Goal: Task Accomplishment & Management: Use online tool/utility

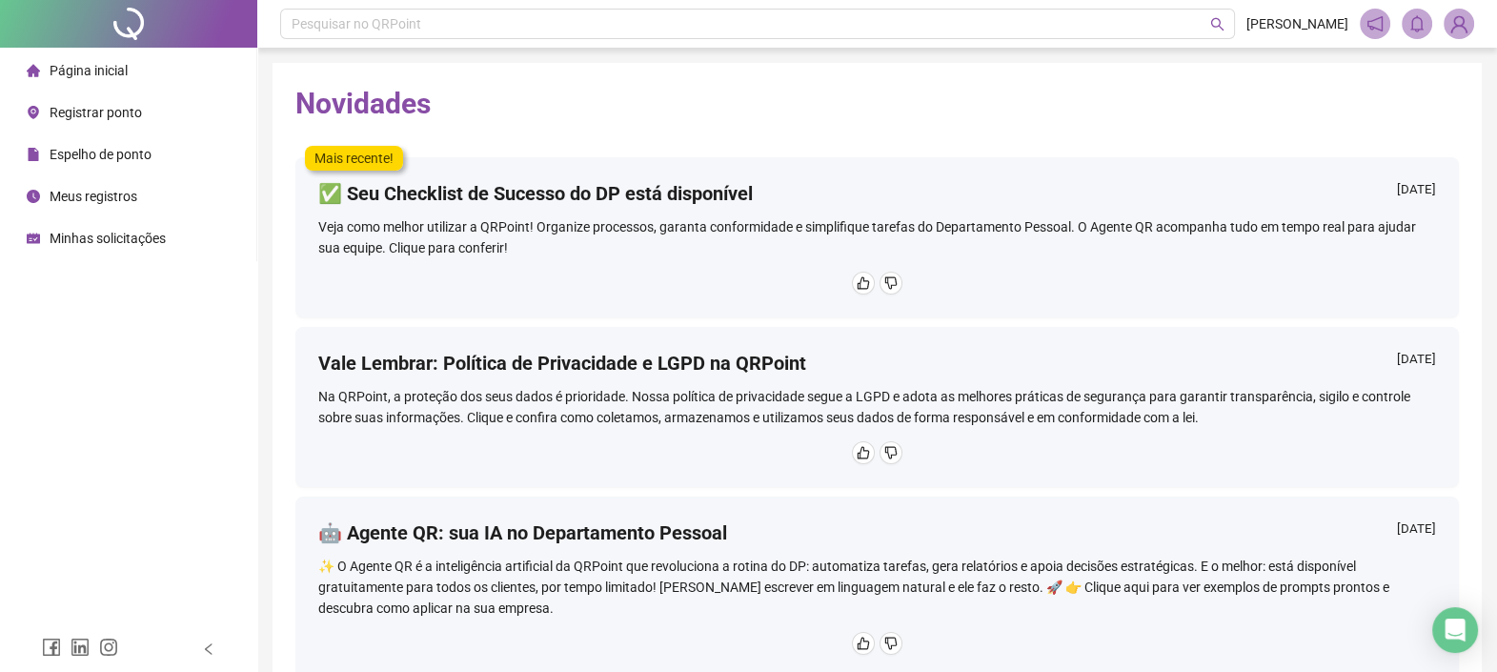
click at [144, 114] on li "Registrar ponto" at bounding box center [128, 112] width 249 height 38
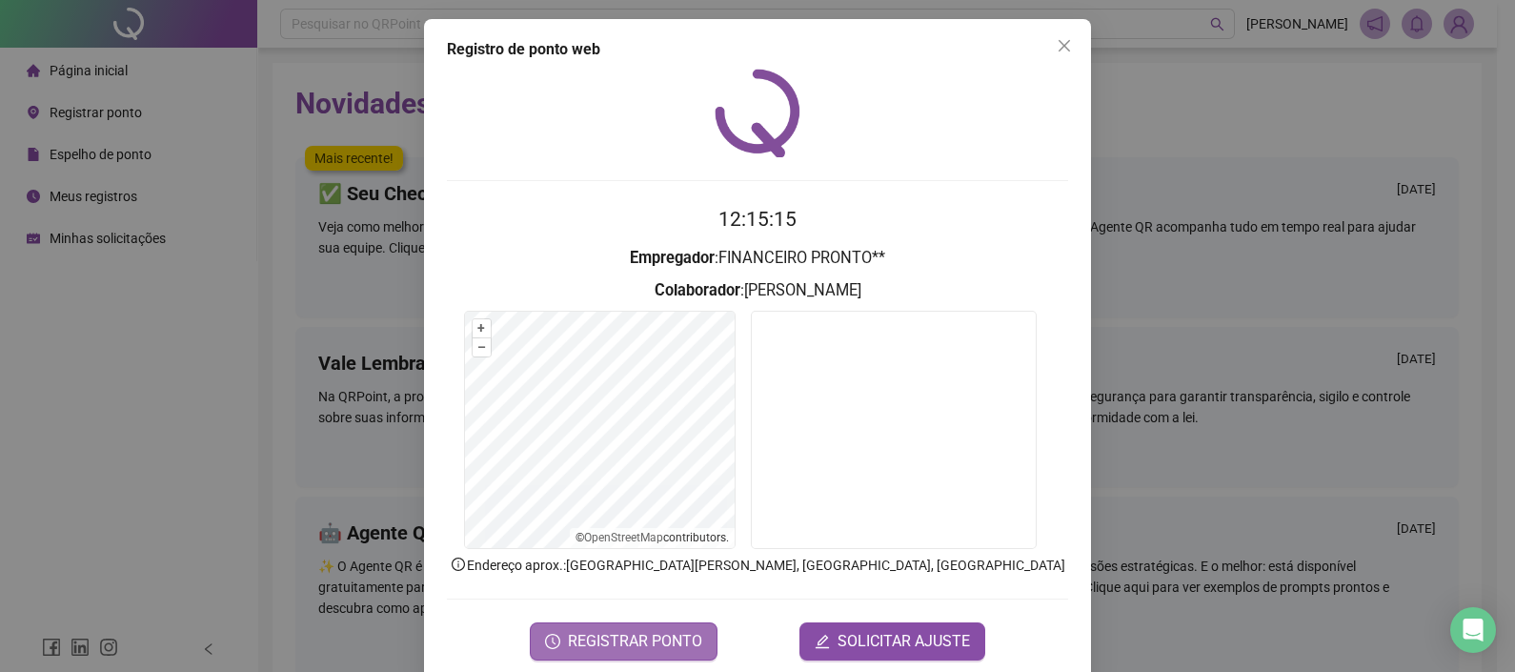
click at [629, 625] on button "REGISTRAR PONTO" at bounding box center [624, 641] width 188 height 38
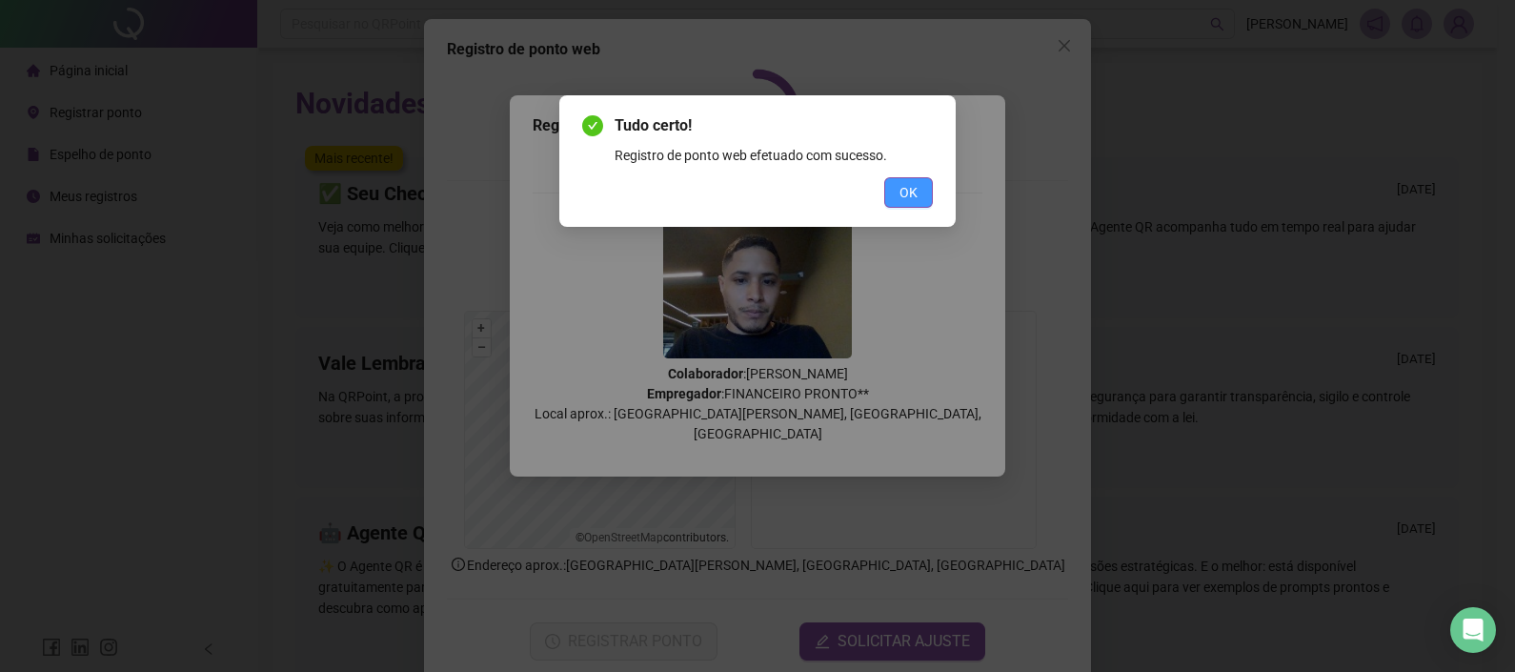
click at [930, 191] on button "OK" at bounding box center [908, 192] width 49 height 30
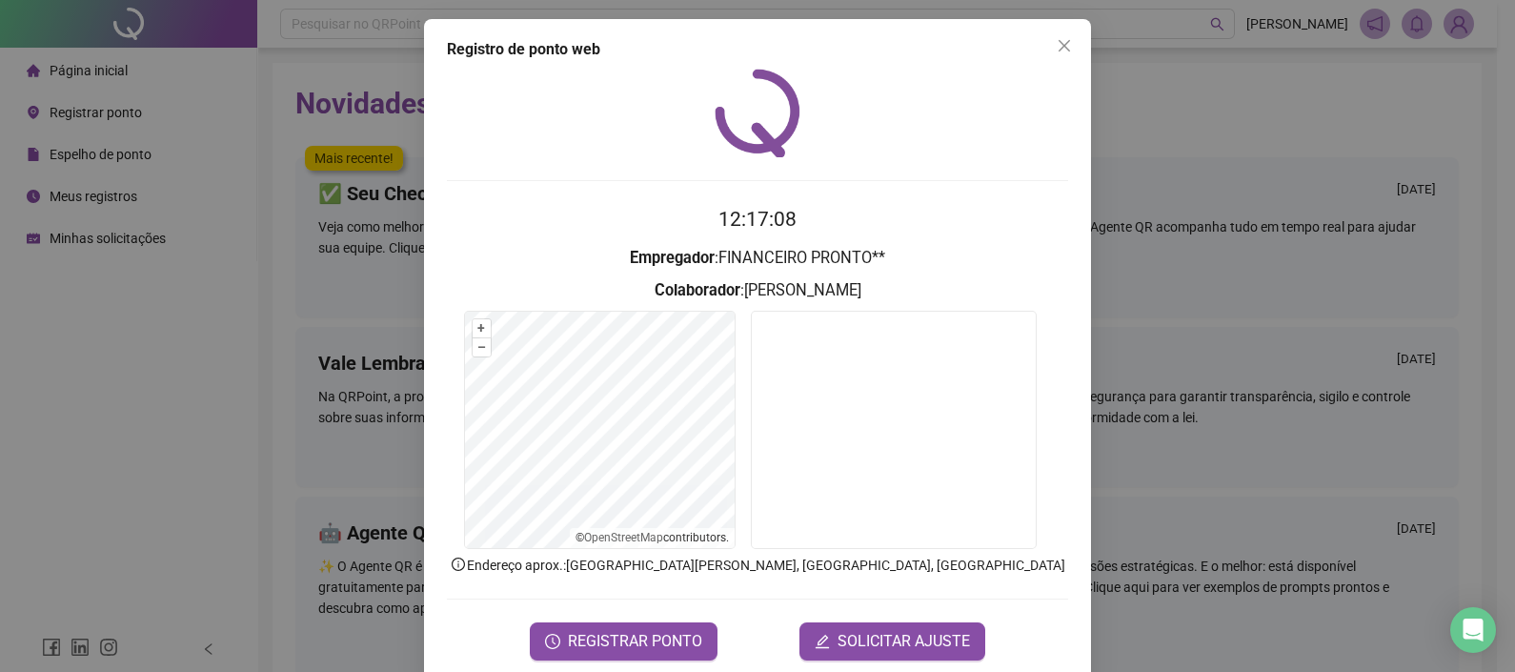
drag, startPoint x: 598, startPoint y: 601, endPoint x: 588, endPoint y: 638, distance: 37.5
click at [598, 605] on form "12:17:08 Empregador : FINANCEIRO PRONTO** Colaborador : [PERSON_NAME] + – ⇧ › ©…" at bounding box center [757, 432] width 621 height 456
click at [588, 638] on span "REGISTRAR PONTO" at bounding box center [635, 641] width 134 height 23
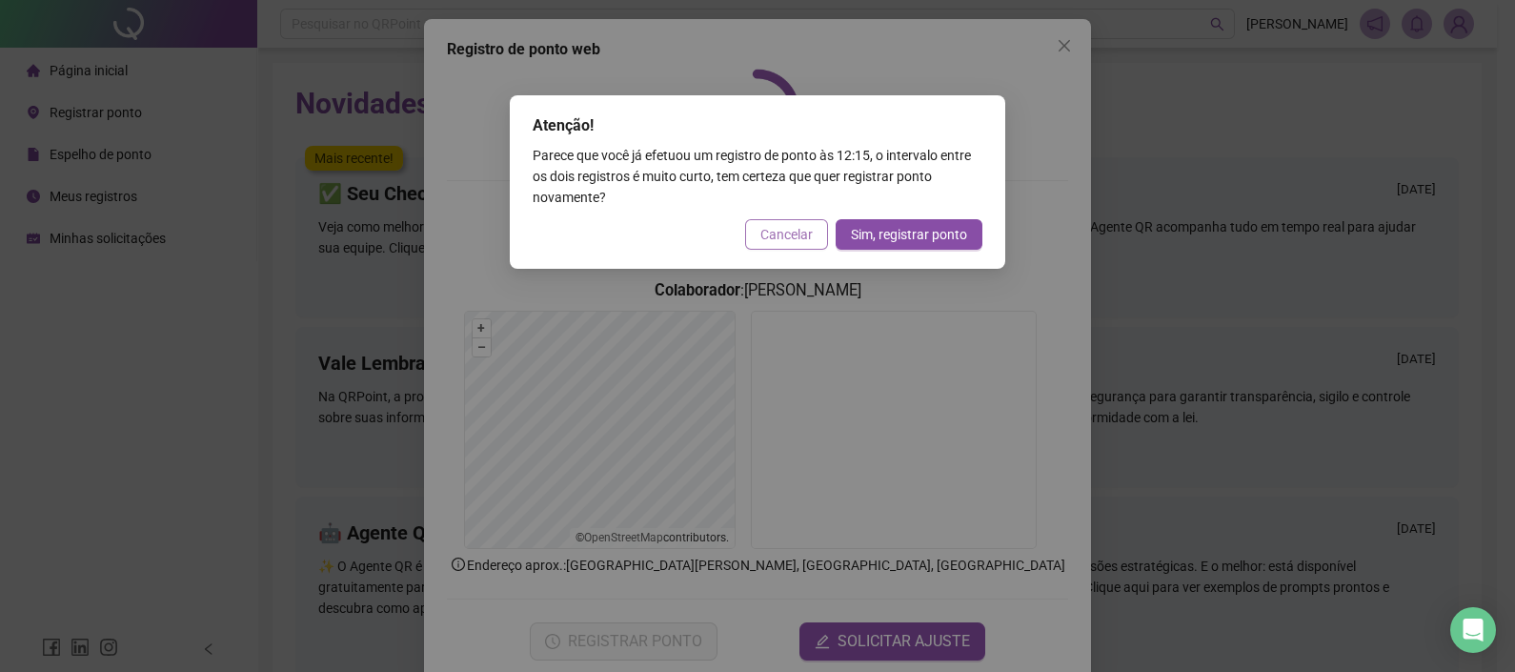
click at [782, 234] on span "Cancelar" at bounding box center [787, 234] width 52 height 21
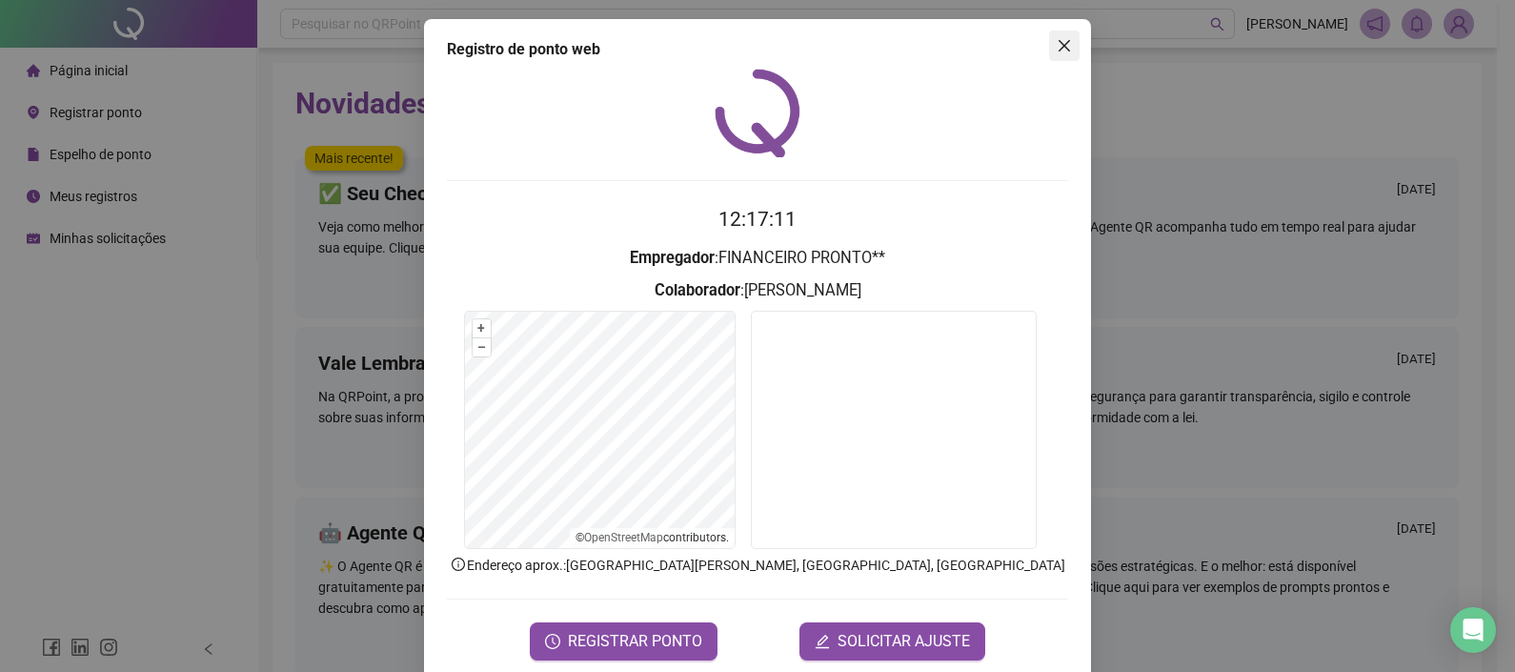
click at [1053, 30] on button "Close" at bounding box center [1064, 45] width 30 height 30
